Goal: Task Accomplishment & Management: Use online tool/utility

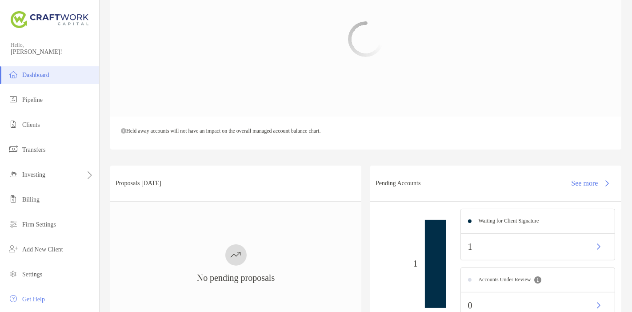
scroll to position [70, 0]
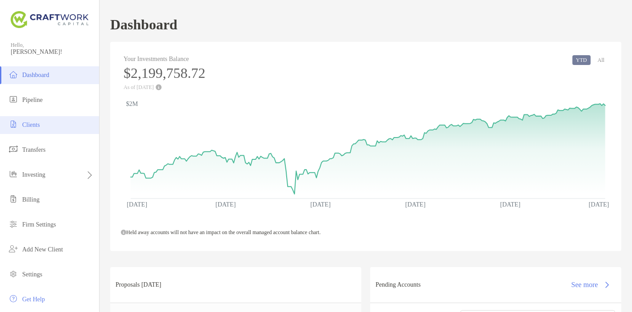
click at [46, 121] on li "Clients" at bounding box center [49, 125] width 99 height 18
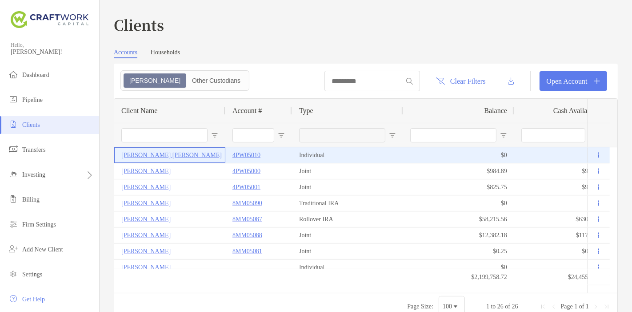
click at [170, 150] on p "Mario Rene Escarcega Leos" at bounding box center [171, 154] width 100 height 11
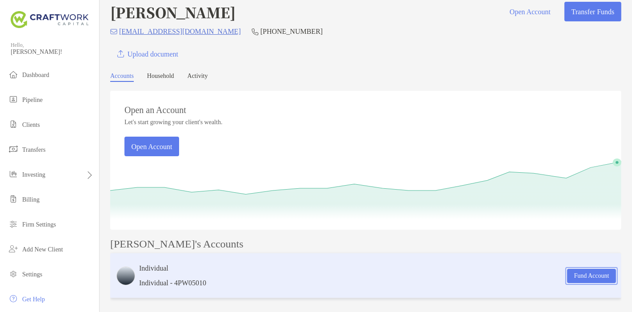
click at [598, 269] on button "Fund Account" at bounding box center [591, 276] width 49 height 14
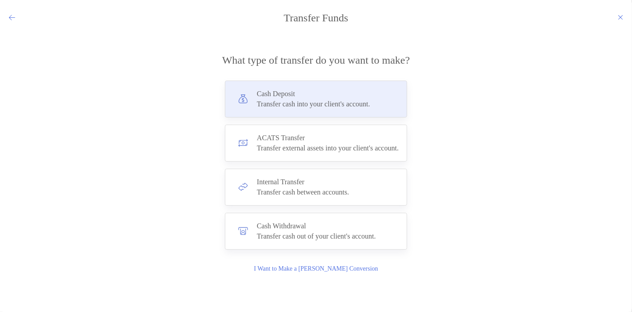
click at [365, 98] on div "Cash Deposit Transfer cash into your client's account." at bounding box center [313, 99] width 113 height 18
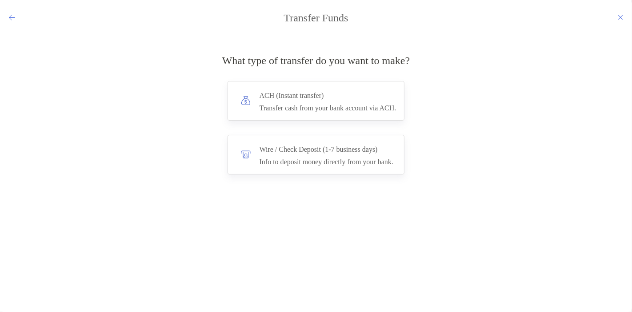
click at [365, 98] on h4 "ACH (Instant transfer)" at bounding box center [328, 95] width 137 height 12
click at [0, 0] on input "***" at bounding box center [0, 0] width 0 height 0
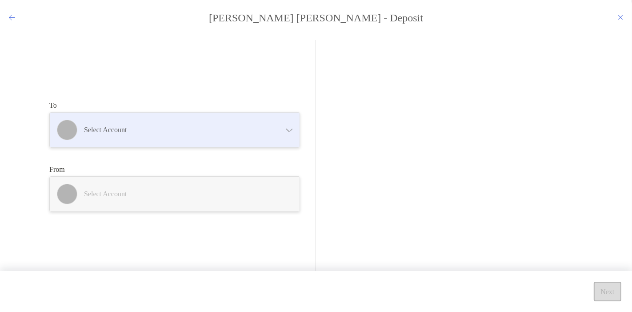
click at [222, 127] on h4 "Select account" at bounding box center [180, 129] width 192 height 8
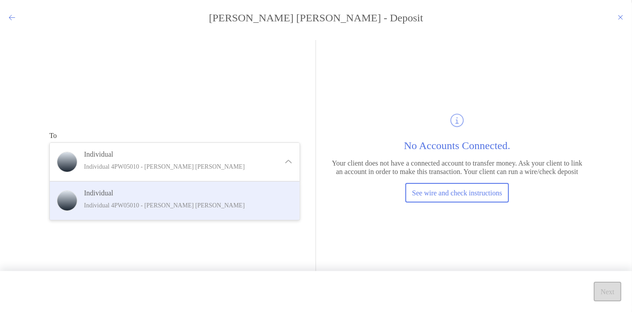
click at [302, 115] on div "To Individual Individual 4PW05010 - Mario Rene Escarcega Leos Individual Indivi…" at bounding box center [182, 156] width 267 height 233
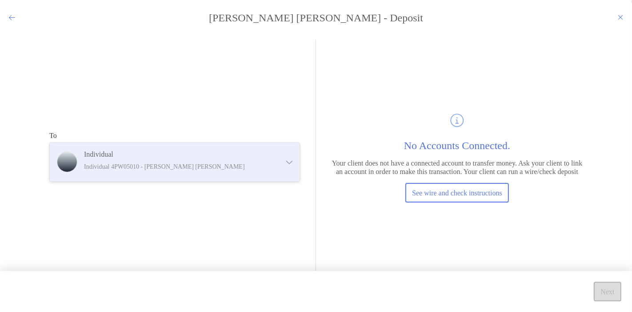
click at [219, 177] on div "Individual Individual 4PW05010 - Mario Rene Escarcega Leos" at bounding box center [175, 162] width 250 height 38
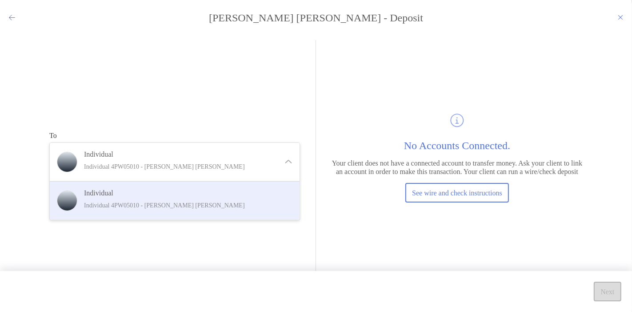
click at [192, 210] on p "Individual 4PW05010 - Mario Rene Escarcega Leos" at bounding box center [184, 205] width 201 height 11
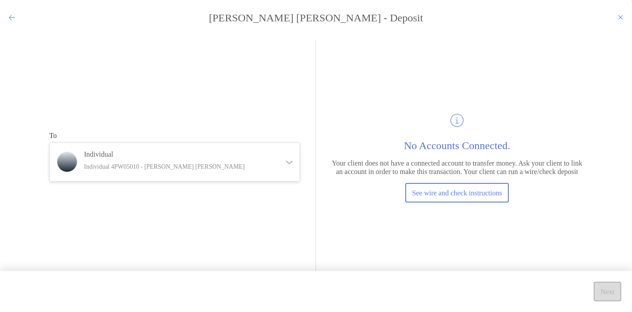
click at [11, 17] on icon "modal" at bounding box center [12, 17] width 6 height 7
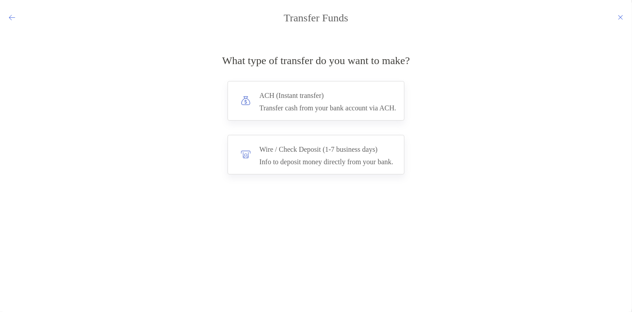
click at [11, 17] on icon "modal" at bounding box center [12, 17] width 6 height 7
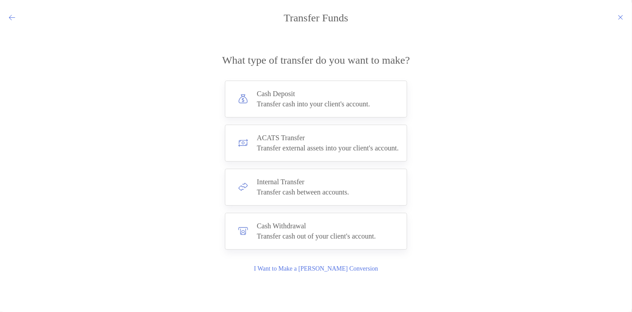
click at [11, 17] on icon "modal" at bounding box center [12, 17] width 6 height 7
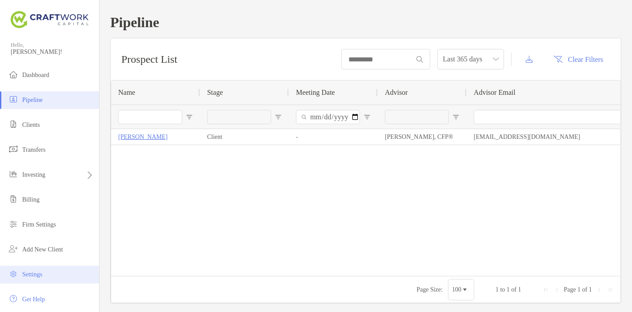
click at [39, 269] on li "Settings" at bounding box center [49, 274] width 99 height 18
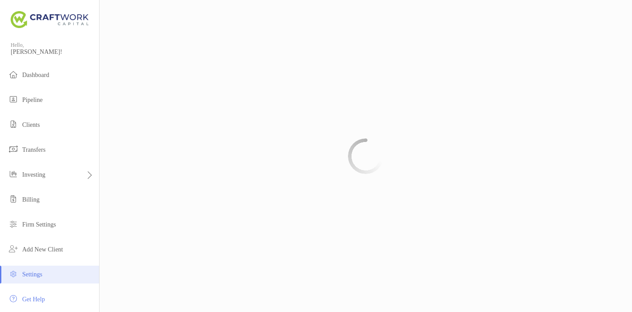
scroll to position [28, 0]
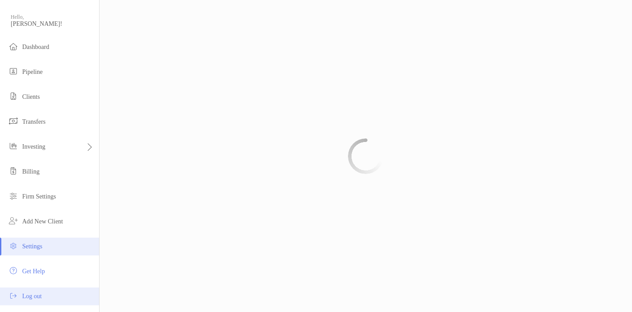
click at [34, 290] on li "Log out" at bounding box center [49, 296] width 99 height 18
